Goal: Task Accomplishment & Management: Manage account settings

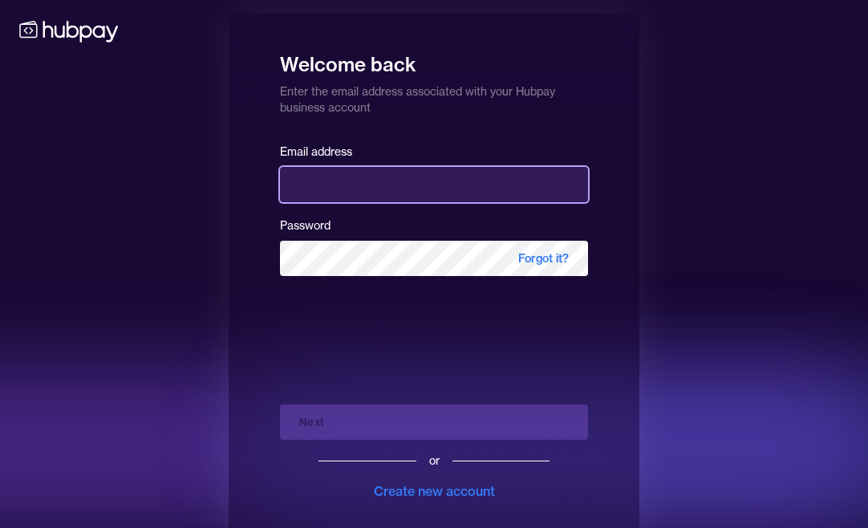
type input "**********"
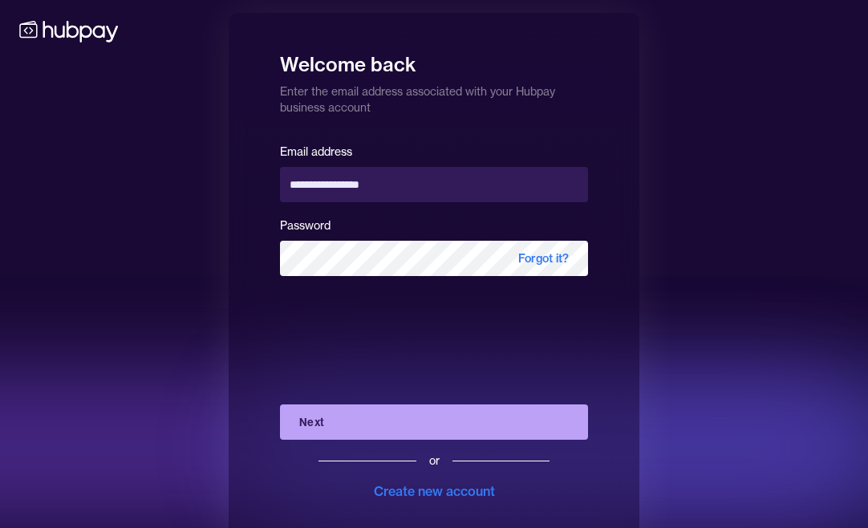
click at [386, 438] on button "Next" at bounding box center [434, 421] width 308 height 35
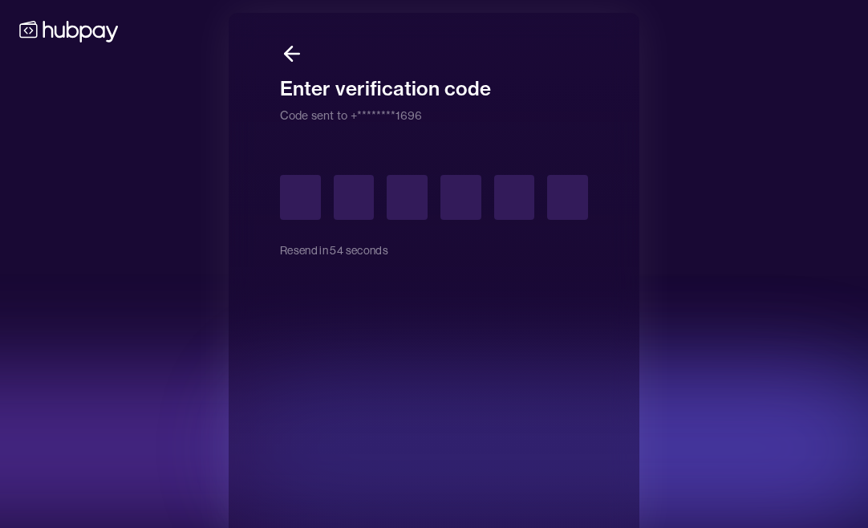
type input "*"
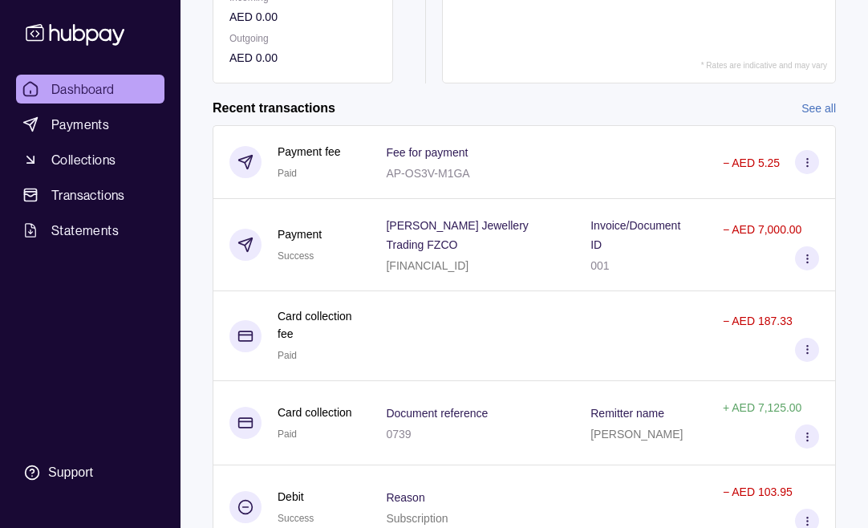
scroll to position [404, 0]
